Goal: Task Accomplishment & Management: Manage account settings

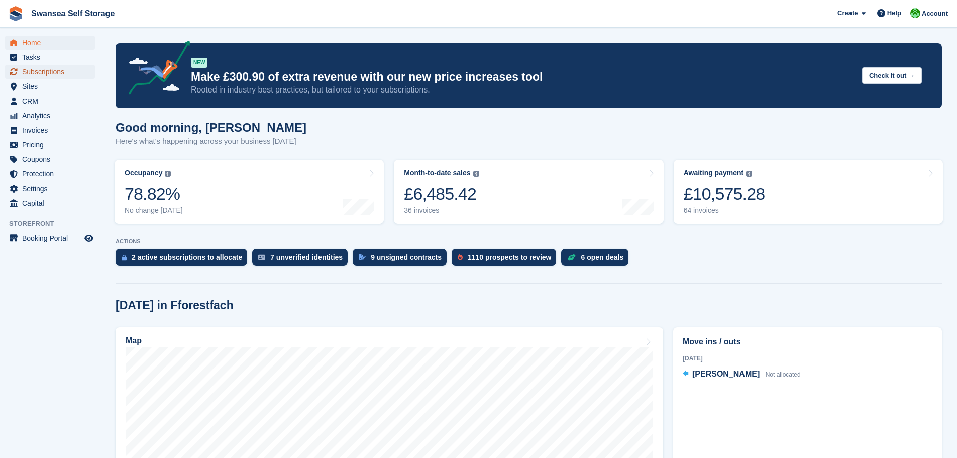
click at [58, 75] on span "Subscriptions" at bounding box center [52, 72] width 60 height 14
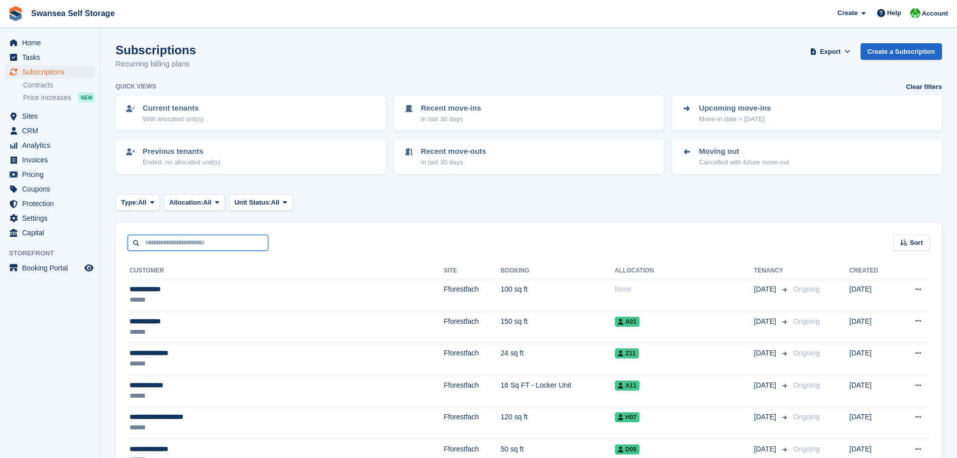
click at [184, 243] on input "text" at bounding box center [198, 243] width 141 height 17
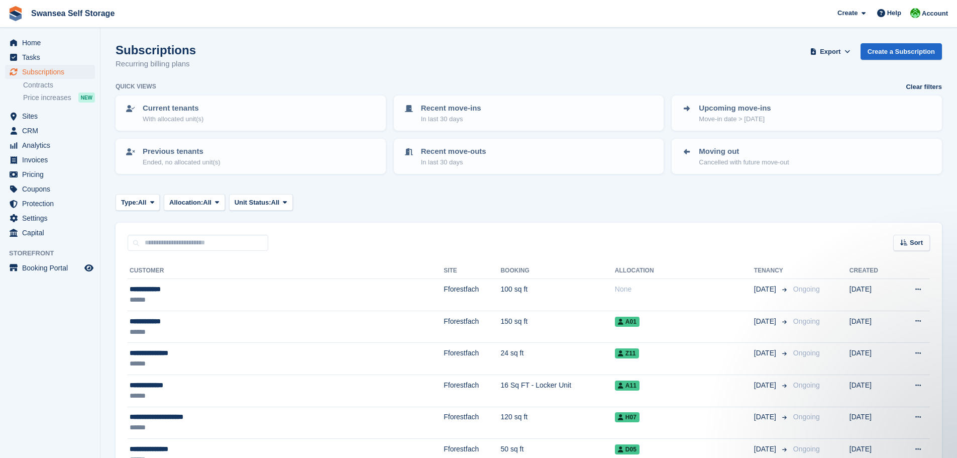
click at [39, 39] on span "Home" at bounding box center [52, 43] width 60 height 14
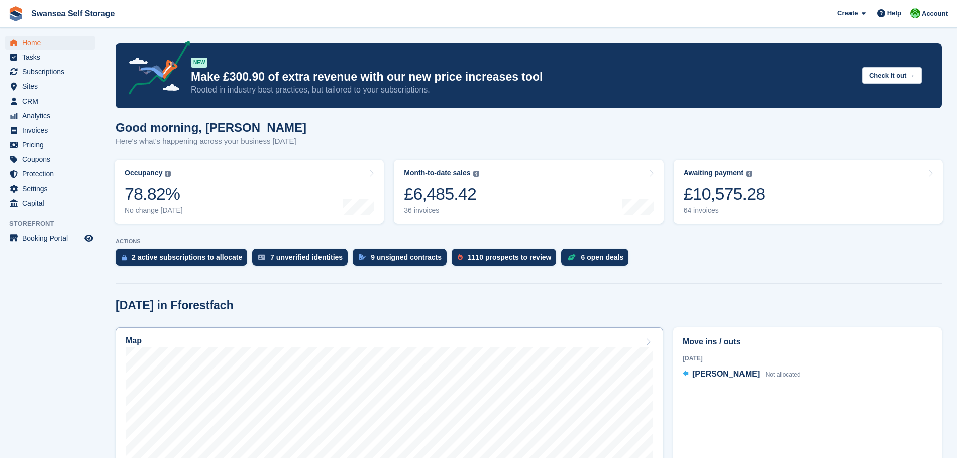
scroll to position [151, 0]
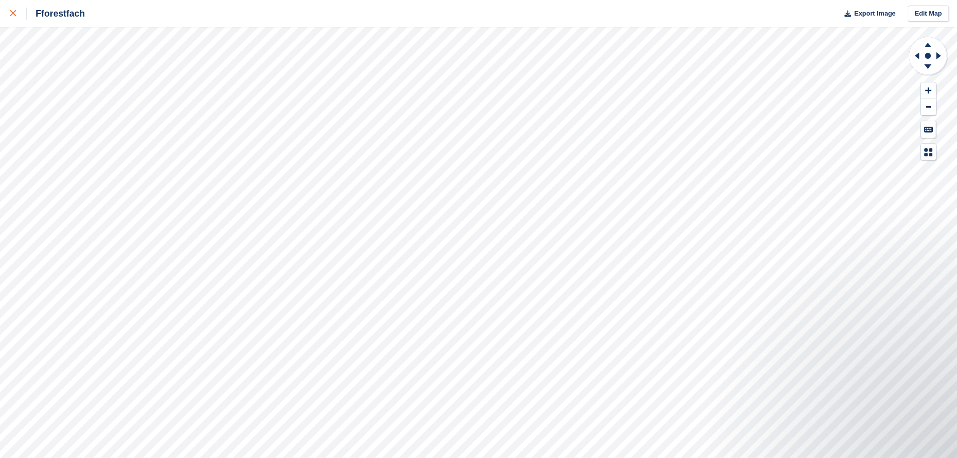
click at [10, 19] on div at bounding box center [18, 14] width 17 height 12
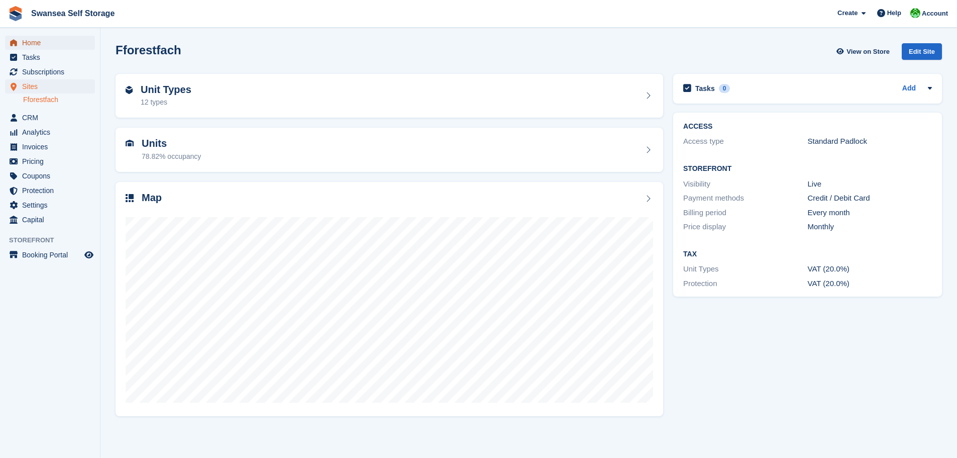
click at [44, 44] on span "Home" at bounding box center [52, 43] width 60 height 14
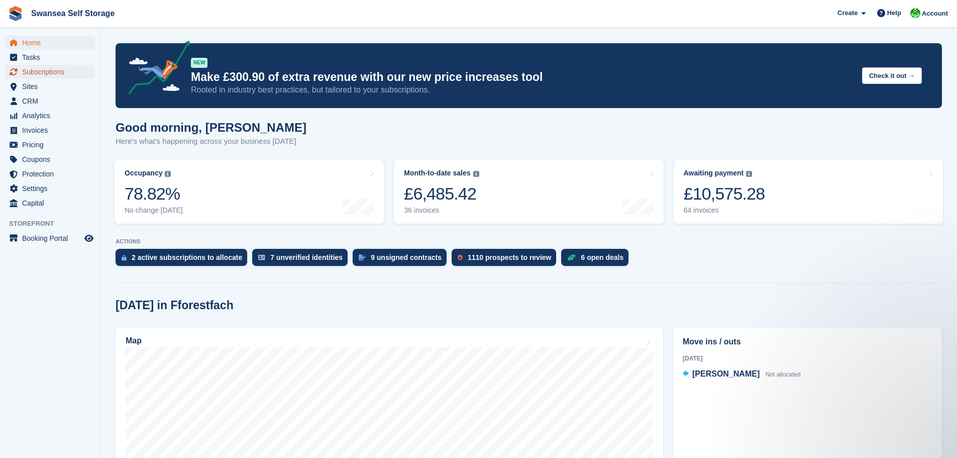
click at [30, 72] on span "Subscriptions" at bounding box center [52, 72] width 60 height 14
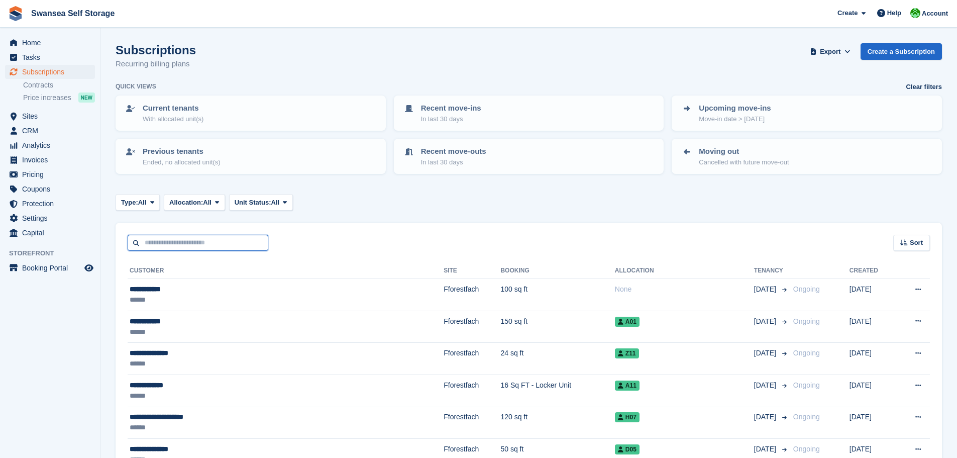
click at [204, 239] on input "text" at bounding box center [198, 243] width 141 height 17
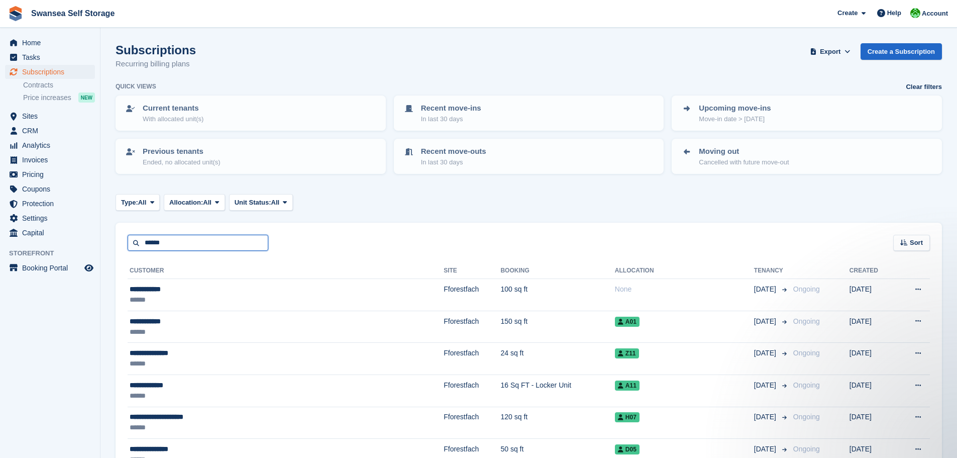
type input "******"
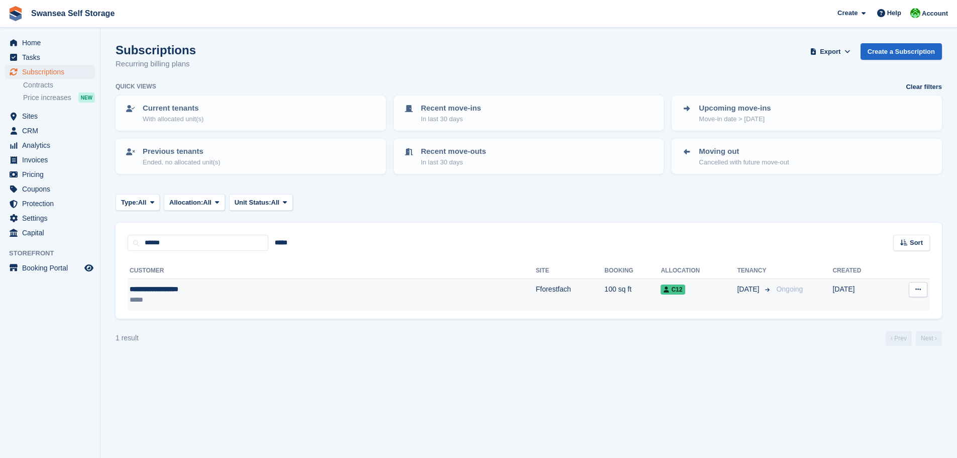
click at [250, 302] on div "*****" at bounding box center [233, 300] width 207 height 11
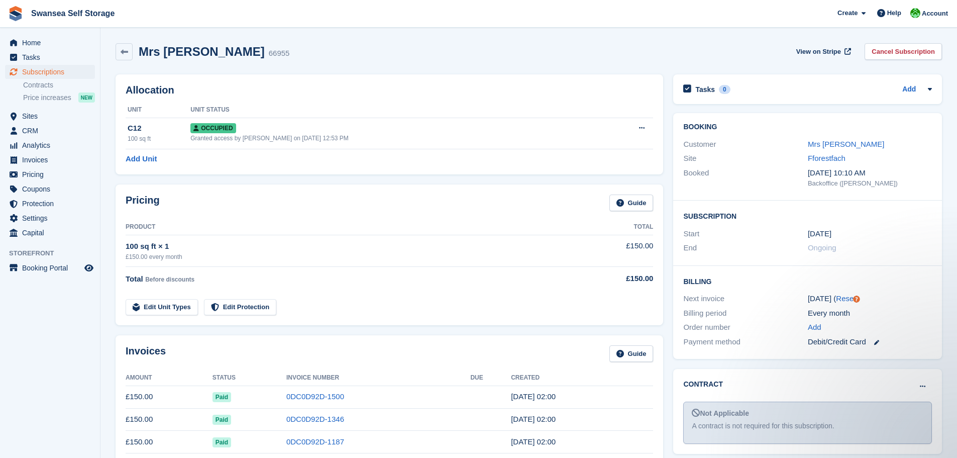
drag, startPoint x: 247, startPoint y: 50, endPoint x: 143, endPoint y: 54, distance: 104.6
click at [143, 54] on h2 "Mrs [PERSON_NAME]" at bounding box center [202, 52] width 126 height 14
click at [267, 59] on div "Mrs [PERSON_NAME] 66955" at bounding box center [203, 51] width 174 height 17
drag, startPoint x: 250, startPoint y: 51, endPoint x: 143, endPoint y: 55, distance: 107.1
click at [143, 55] on div "Mrs Caroline Wright 66955" at bounding box center [211, 52] width 157 height 15
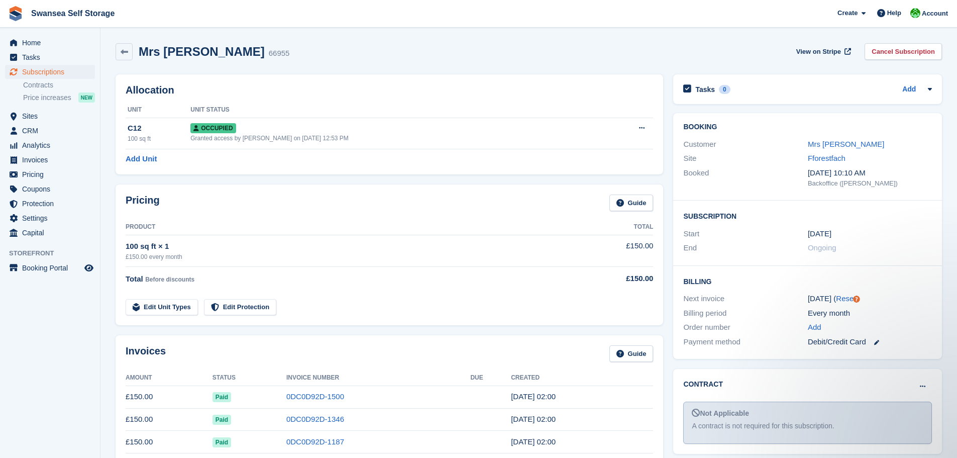
click at [158, 56] on h2 "Mrs Caroline Wright" at bounding box center [202, 52] width 126 height 14
click at [269, 59] on div "66955" at bounding box center [279, 54] width 21 height 12
drag, startPoint x: 250, startPoint y: 52, endPoint x: 137, endPoint y: 50, distance: 113.1
click at [137, 50] on div "Mrs Caroline Wright 66955" at bounding box center [211, 52] width 157 height 15
click at [851, 146] on link "Mrs Caroline Wright" at bounding box center [846, 144] width 77 height 9
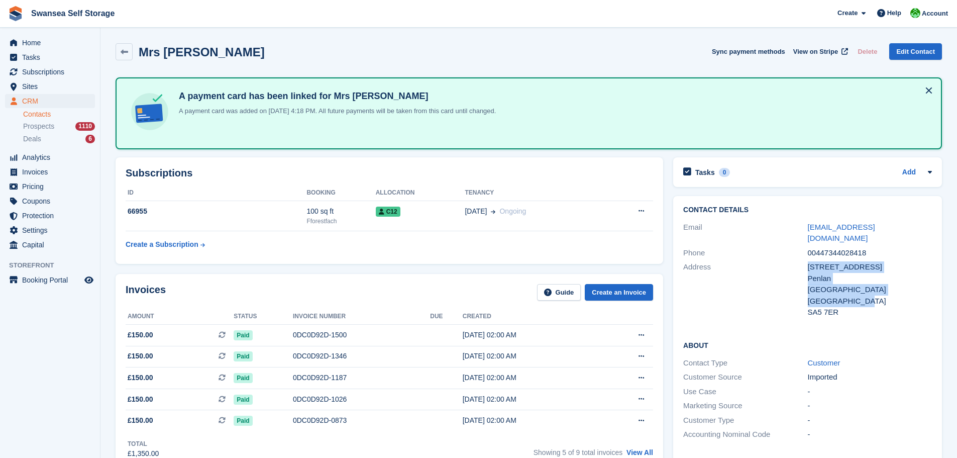
drag, startPoint x: 860, startPoint y: 291, endPoint x: 802, endPoint y: 258, distance: 67.1
click at [796, 260] on div "Address 222 Penderry Road Penlan Swansea United Kingdom SA5 7ER" at bounding box center [808, 290] width 249 height 60
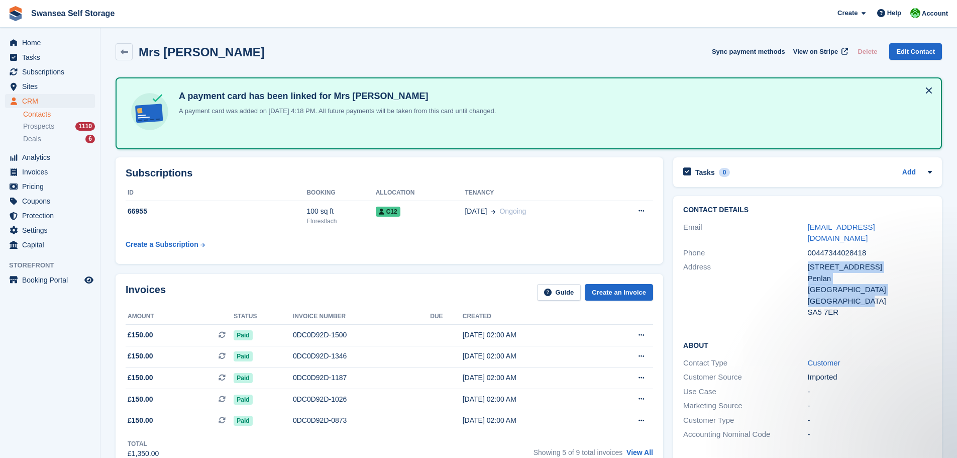
copy div "222 Penderry Road Penlan Swansea United Kingdom"
click at [833, 309] on div "Contact Details Email cewright300@yahoo.co.uk Phone 00447344028418 Address 222 …" at bounding box center [807, 263] width 269 height 134
drag, startPoint x: 815, startPoint y: 295, endPoint x: 800, endPoint y: 268, distance: 30.6
click at [799, 268] on div "Address 222 Penderry Road Penlan Swansea United Kingdom SA5 7ER" at bounding box center [808, 290] width 249 height 60
copy div "222 Penderry Road Penlan Swansea United Kingdom SA5 7ER"
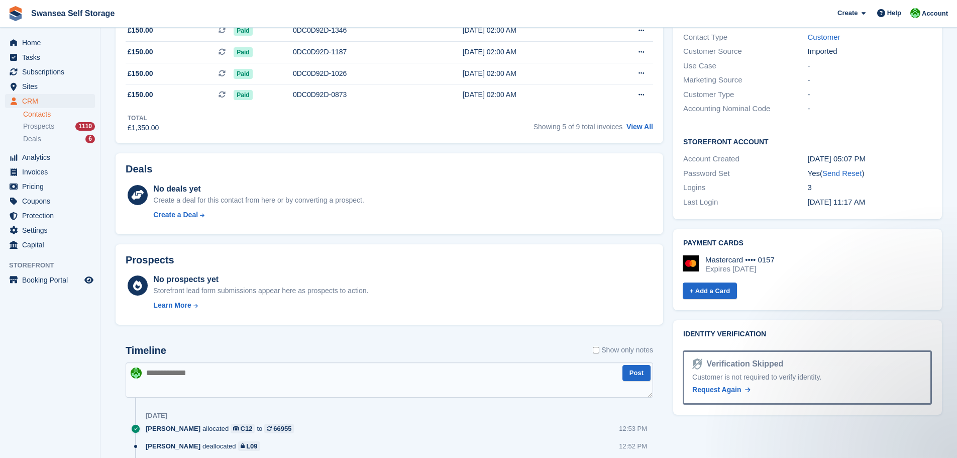
scroll to position [302, 0]
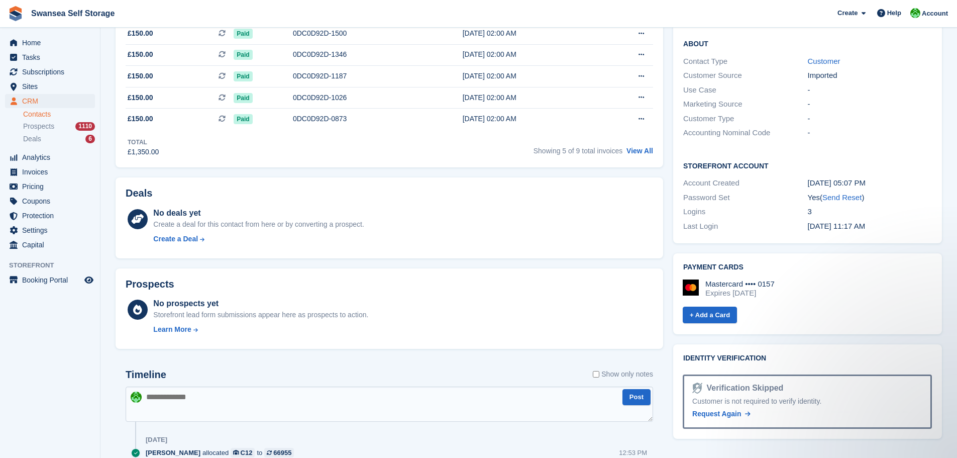
click at [420, 207] on div "No deals yet Create a deal for this contact from here or by converting a prospe…" at bounding box center [403, 227] width 500 height 41
click at [895, 113] on div "-" at bounding box center [870, 119] width 124 height 12
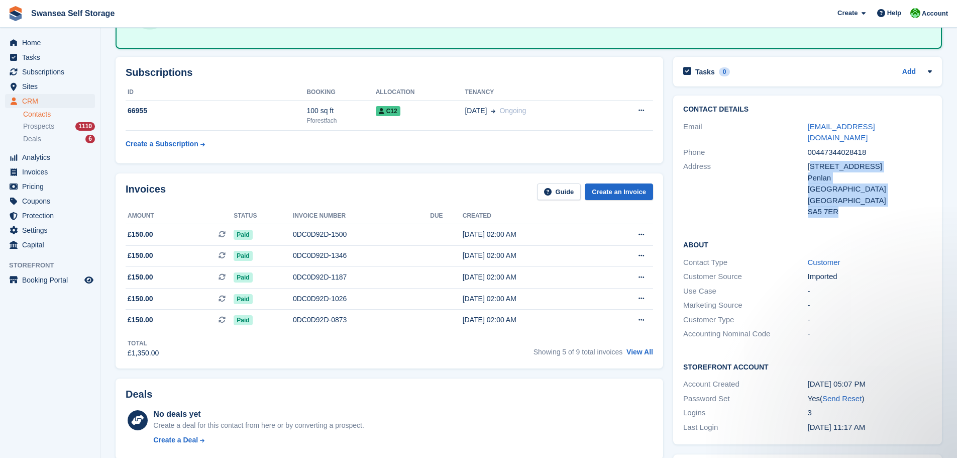
drag, startPoint x: 836, startPoint y: 202, endPoint x: 812, endPoint y: 154, distance: 53.0
click at [812, 161] on div "222 Penderry Road Penlan Swansea United Kingdom SA5 7ER" at bounding box center [870, 189] width 124 height 57
drag, startPoint x: 808, startPoint y: 154, endPoint x: 837, endPoint y: 199, distance: 53.1
click at [837, 199] on div "222 Penderry Road Penlan Swansea United Kingdom SA5 7ER" at bounding box center [870, 189] width 124 height 57
copy div "222 Penderry Road Penlan Swansea United Kingdom SA5 7ER"
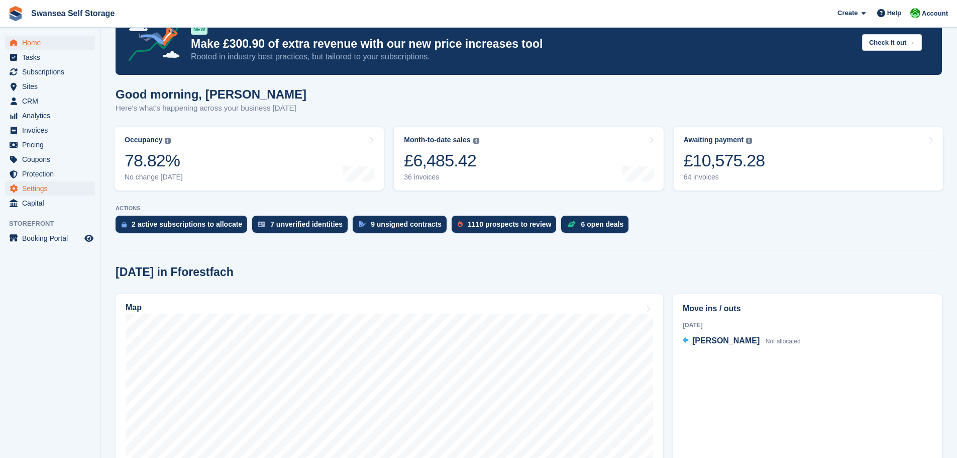
scroll to position [50, 0]
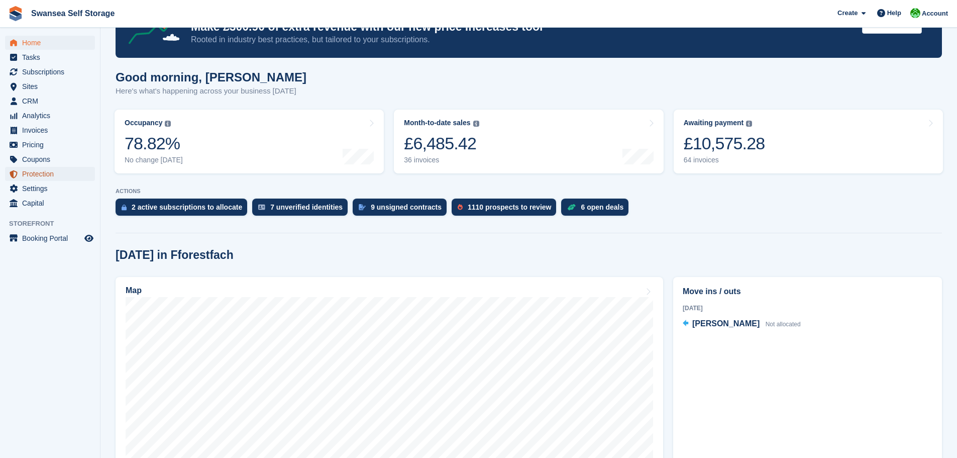
click at [37, 175] on span "Protection" at bounding box center [52, 174] width 60 height 14
